Goal: Information Seeking & Learning: Learn about a topic

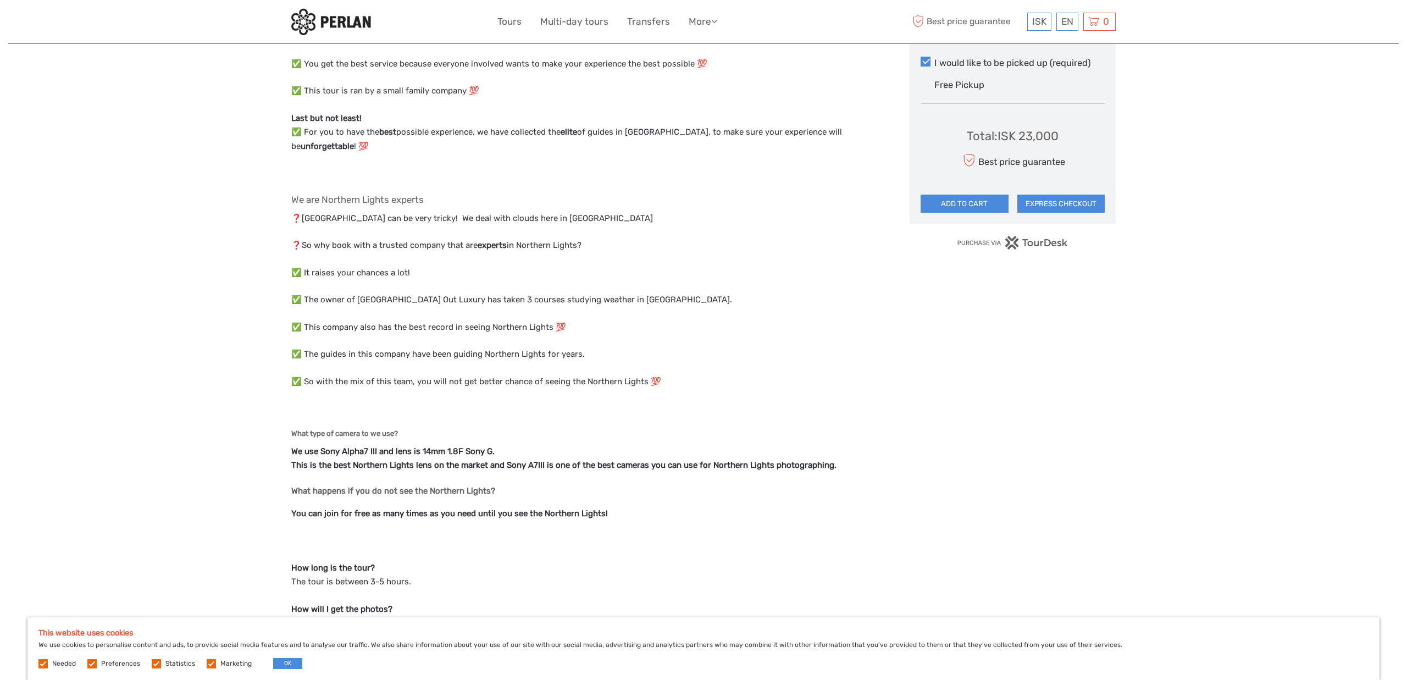
scroll to position [646, 0]
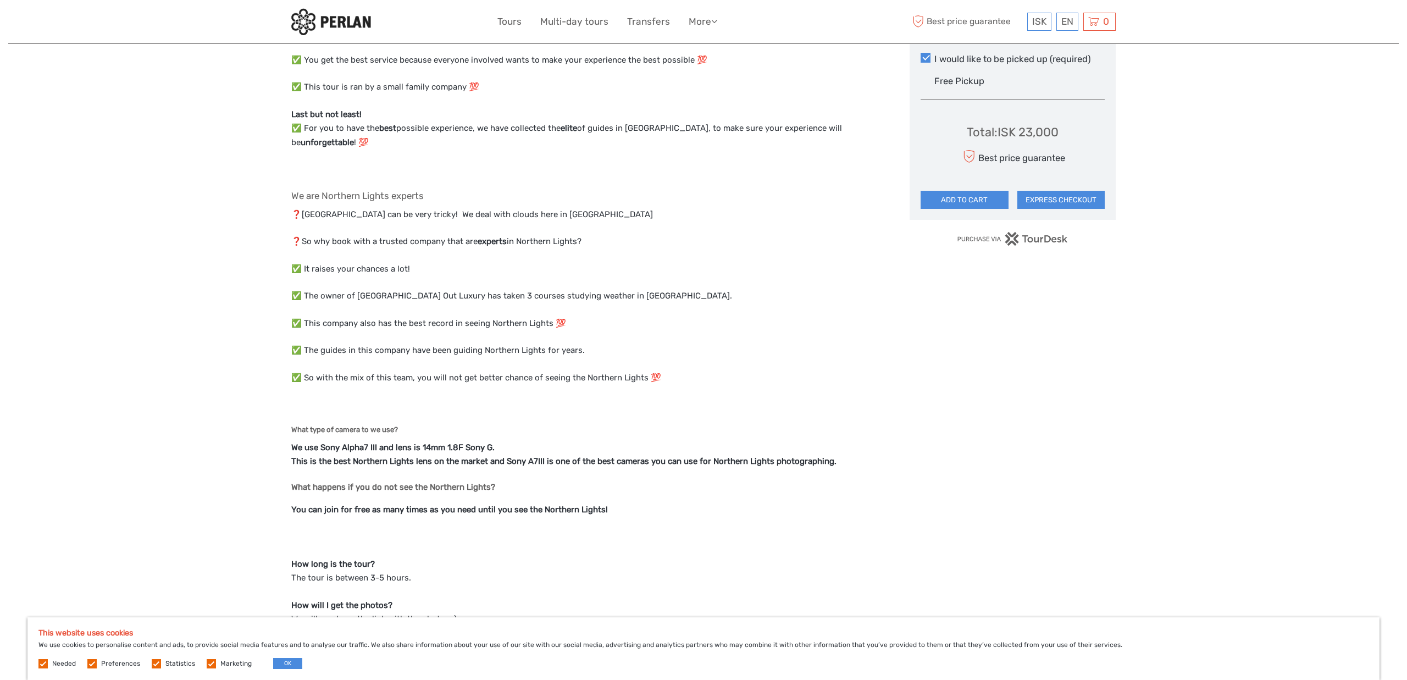
click at [345, 317] on p "✅ This company also has the best record in seeing Northern Lights 💯" at bounding box center [588, 324] width 595 height 14
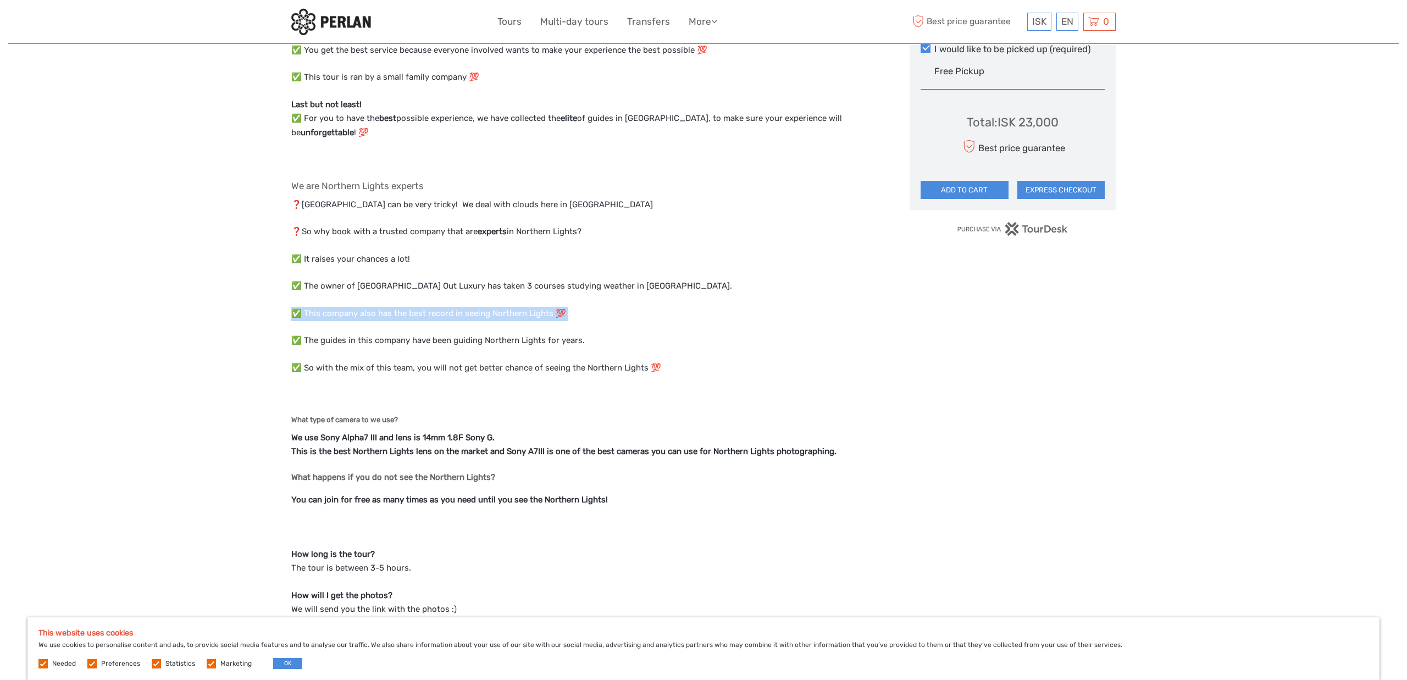
scroll to position [663, 0]
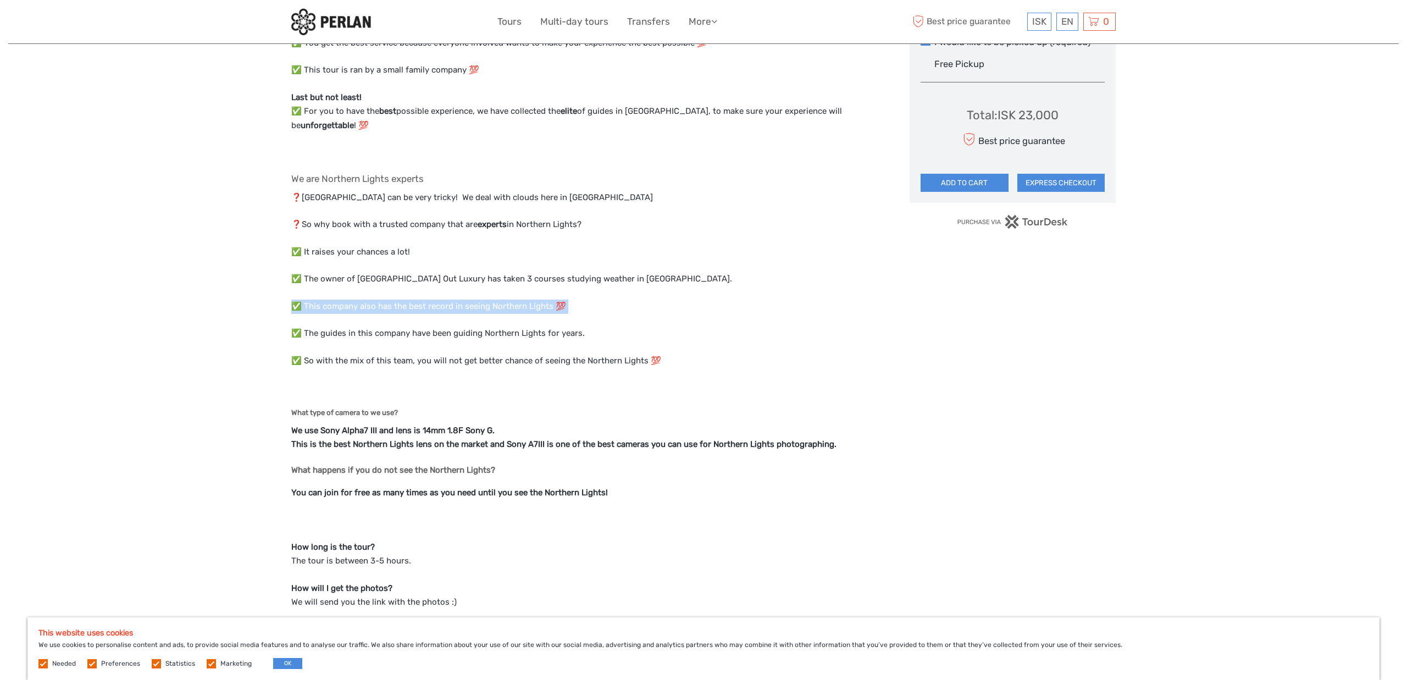
click at [366, 354] on p "✅ So with the mix of this team, you will not get better chance of seeing the No…" at bounding box center [588, 361] width 595 height 14
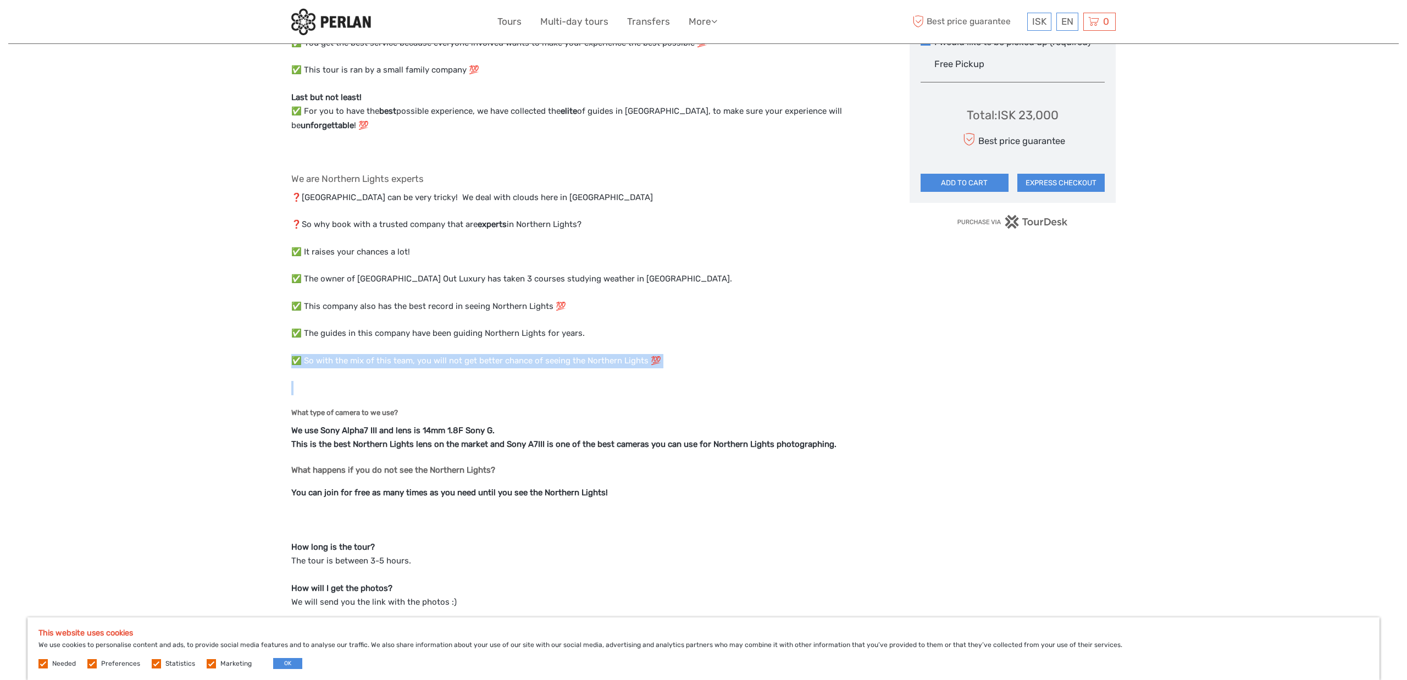
click at [427, 354] on p "✅ So with the mix of this team, you will not get better chance of seeing the No…" at bounding box center [588, 361] width 595 height 14
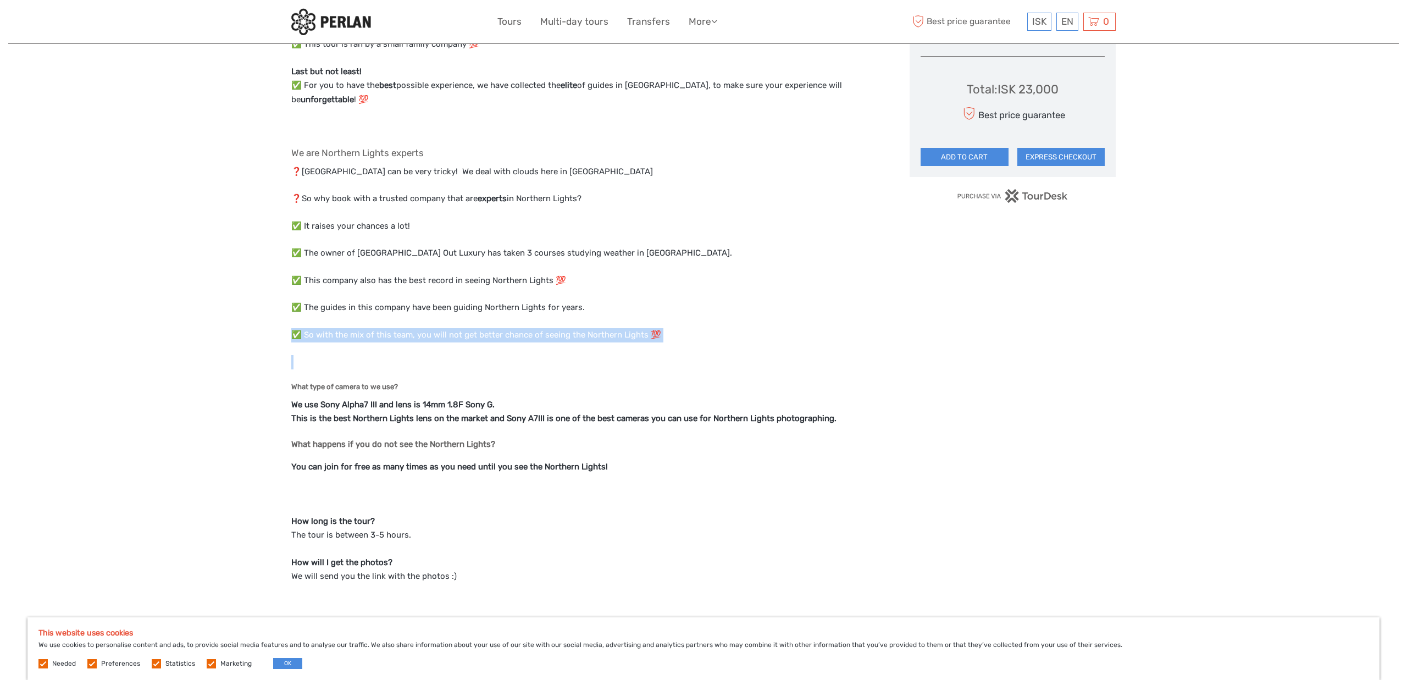
scroll to position [693, 0]
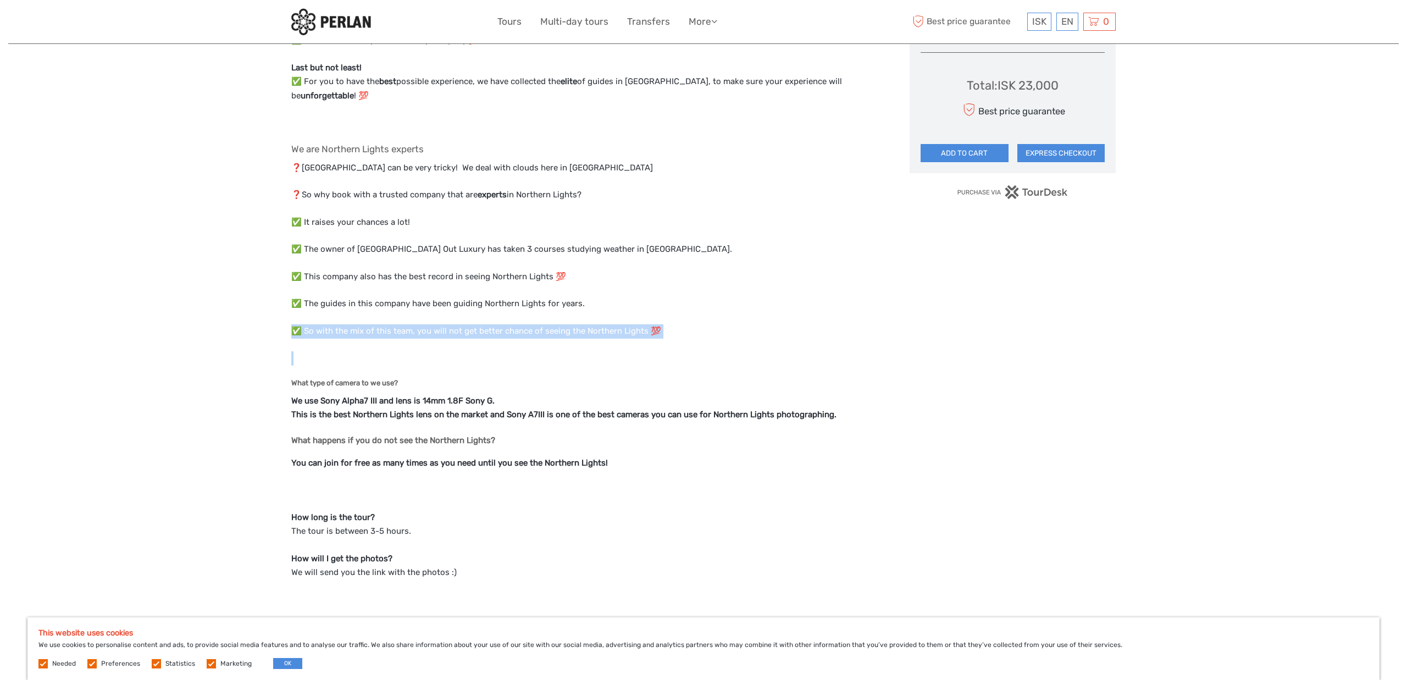
click at [404, 396] on strong "We use Sony Alpha7 III and lens is 14mm 1.8F Sony G. This is the best Northern …" at bounding box center [563, 408] width 545 height 24
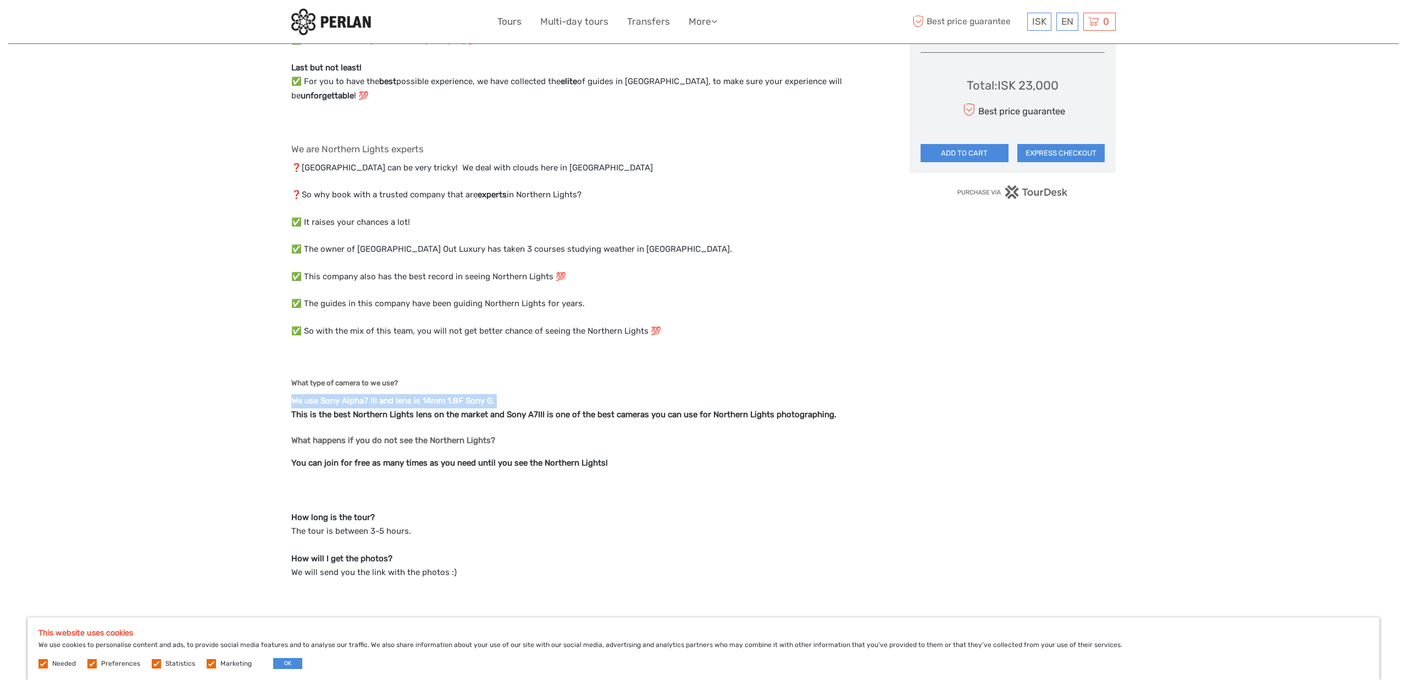
click at [433, 401] on strong "We use Sony Alpha7 III and lens is 14mm 1.8F Sony G. This is the best Northern …" at bounding box center [563, 408] width 545 height 24
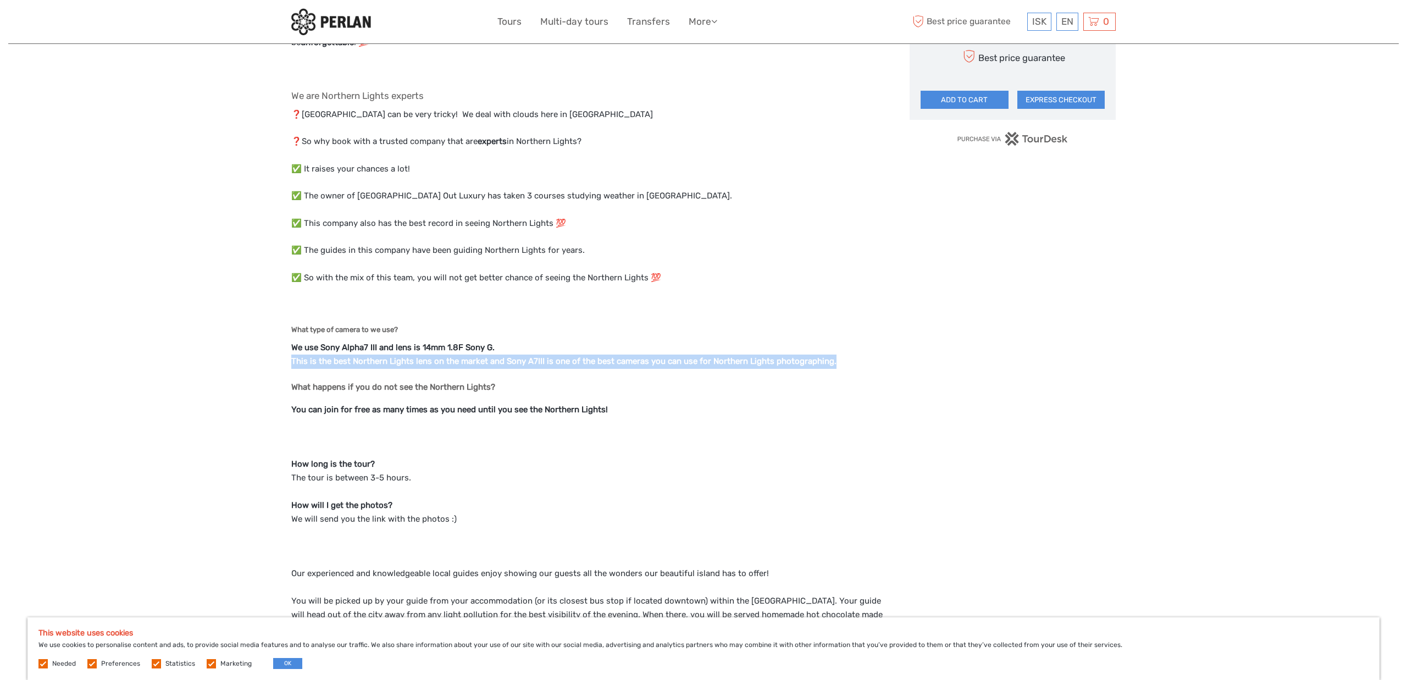
scroll to position [748, 0]
click at [436, 402] on strong "You can join for free as many times as you need until you see the Northern Ligh…" at bounding box center [449, 407] width 317 height 10
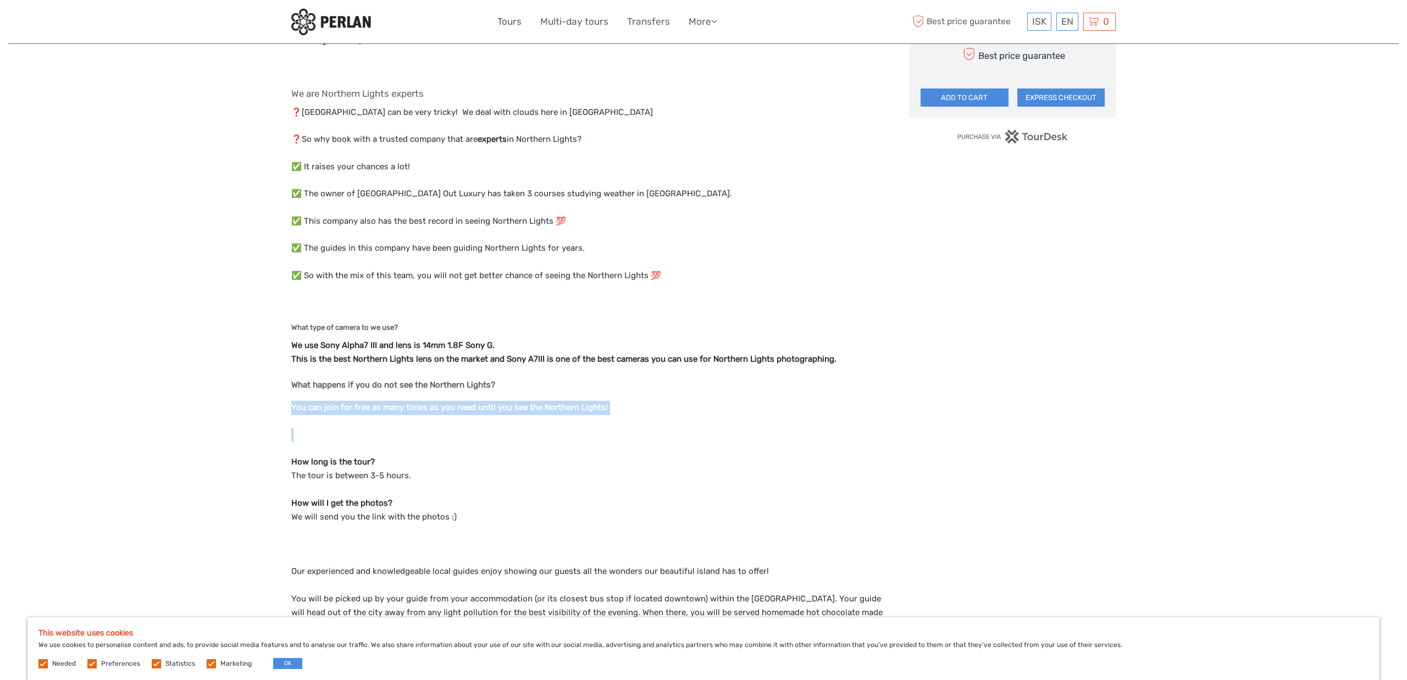
click at [459, 402] on strong "You can join for free as many times as you need until you see the Northern Ligh…" at bounding box center [449, 407] width 317 height 10
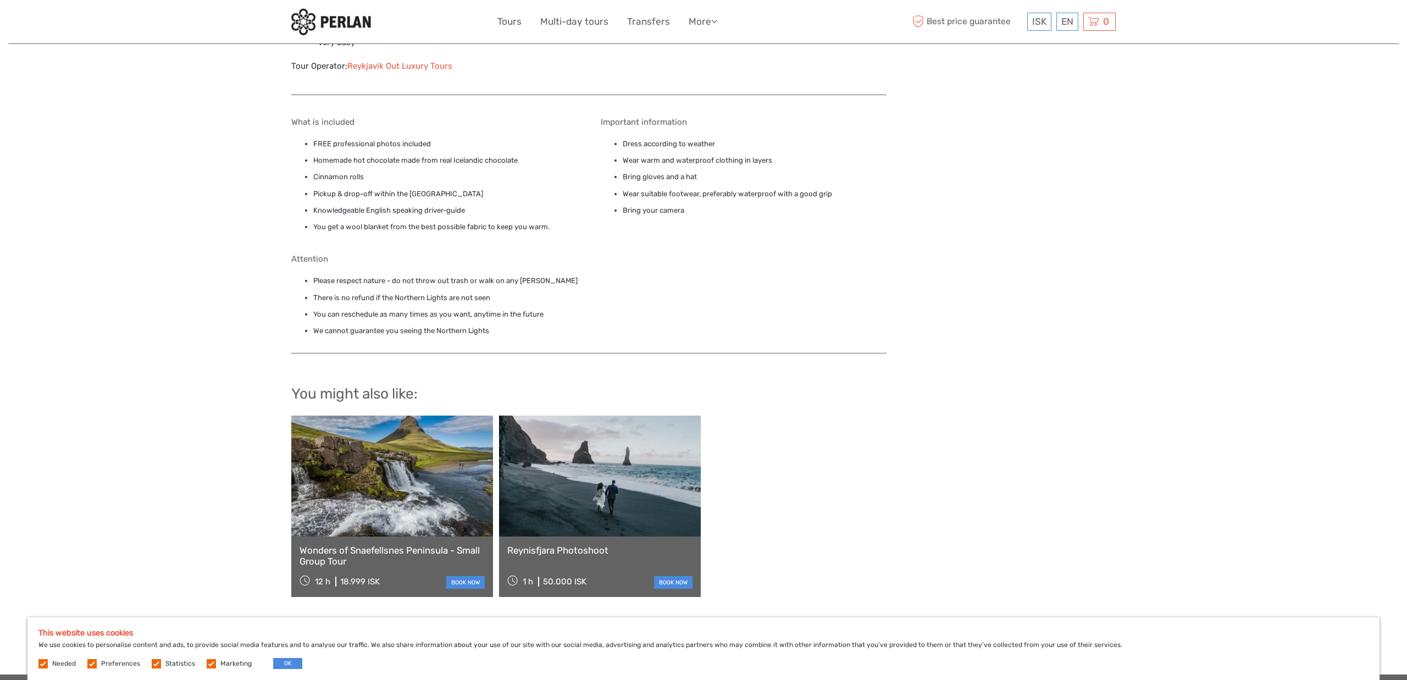
scroll to position [1612, 0]
